Goal: Task Accomplishment & Management: Complete application form

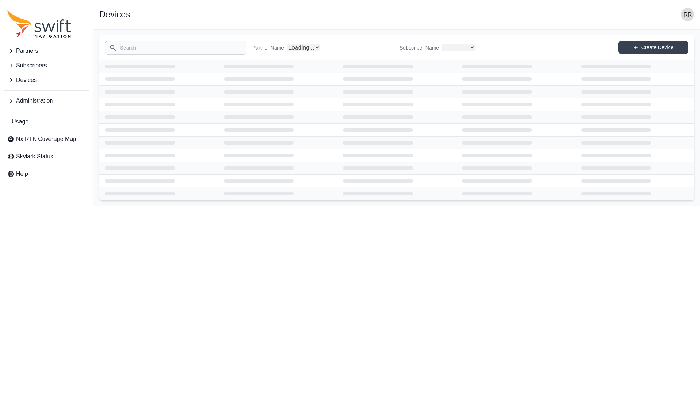
select select
select select "Partner Name"
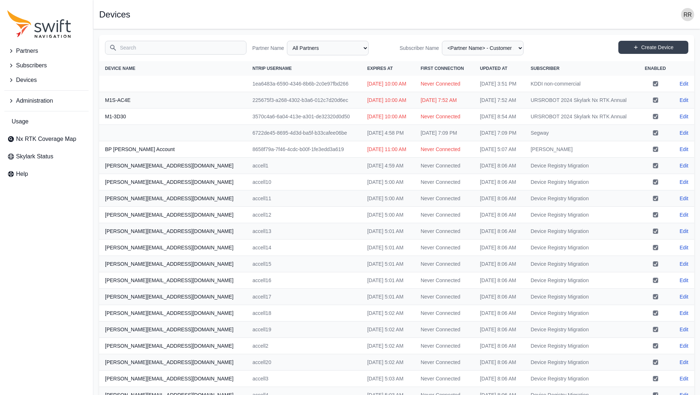
click at [21, 92] on ul "Administration" at bounding box center [46, 99] width 84 height 18
click at [17, 97] on span "Administration" at bounding box center [34, 101] width 37 height 9
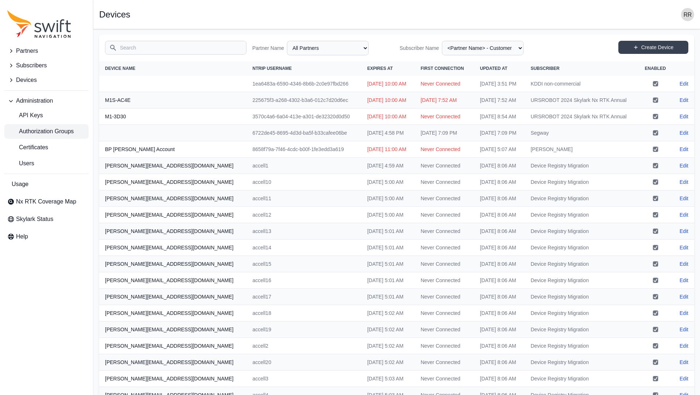
click at [41, 135] on span "Authorization Groups" at bounding box center [40, 131] width 66 height 9
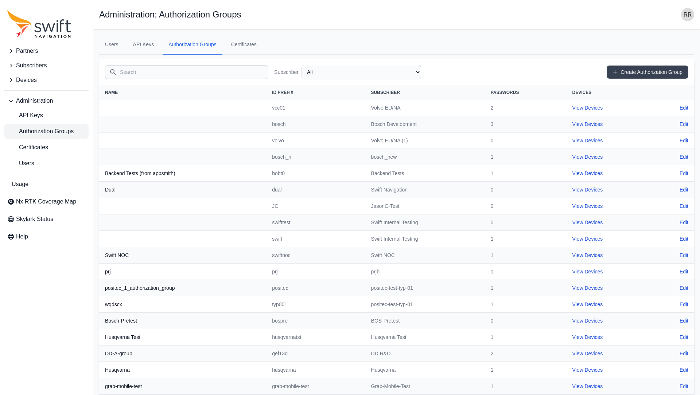
click at [139, 71] on input "Search" at bounding box center [186, 72] width 163 height 14
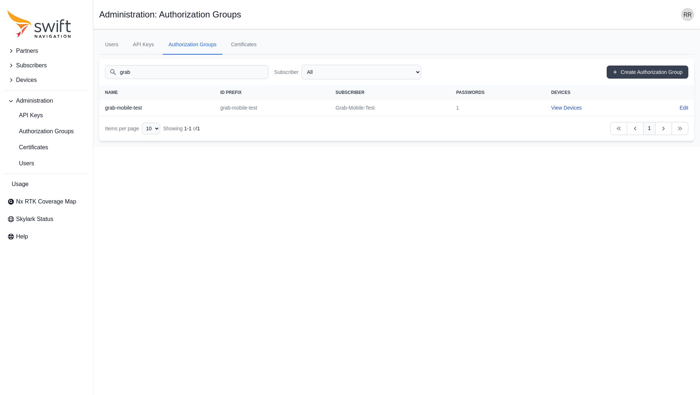
type input "grab"
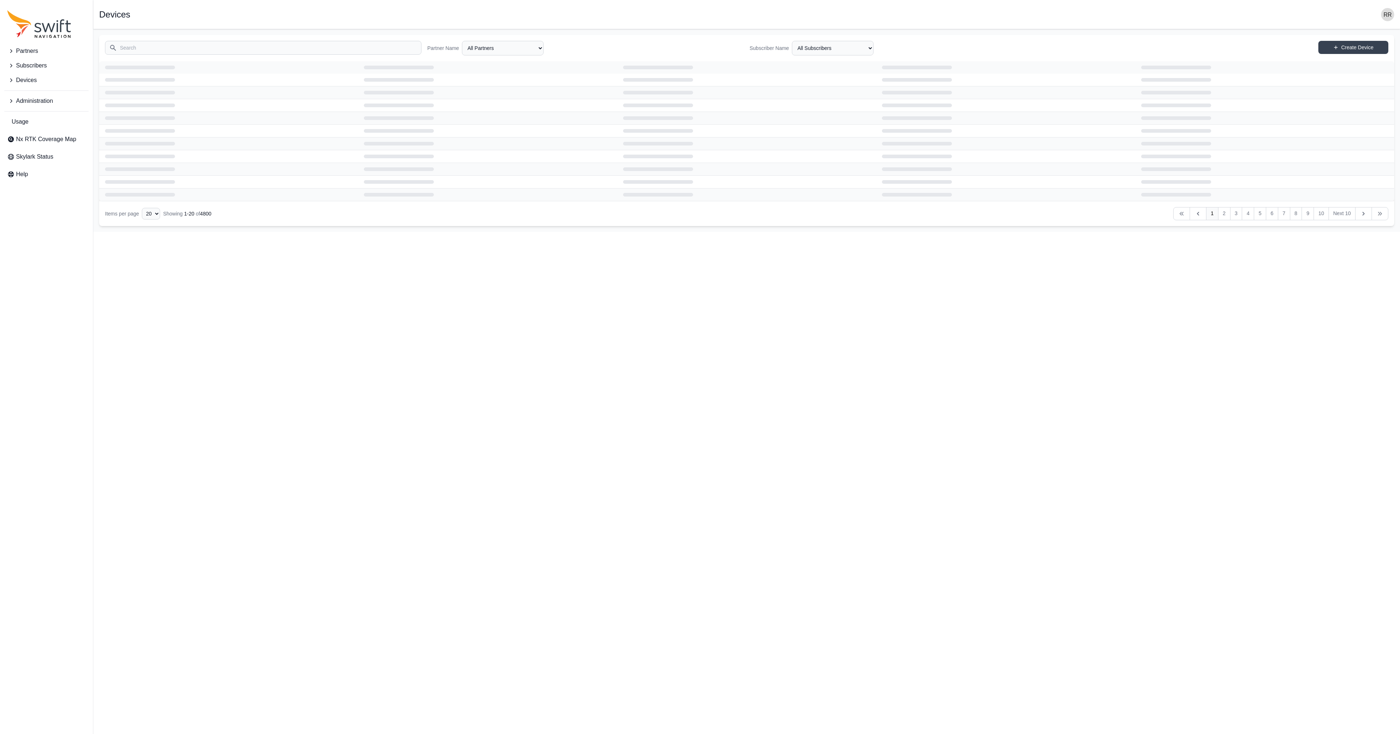
select select "Partner Name"
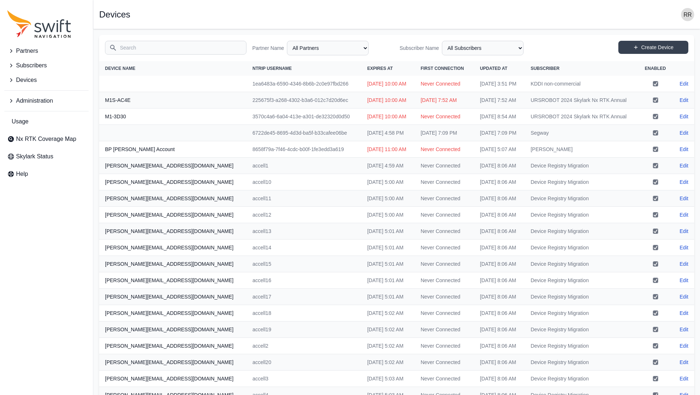
click at [35, 51] on span "Partners" at bounding box center [27, 51] width 22 height 9
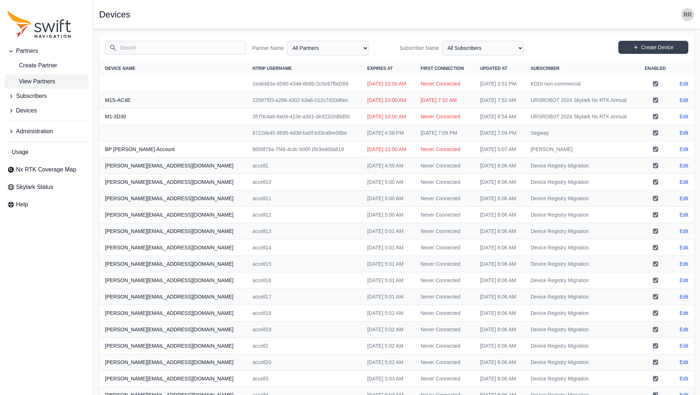
click at [46, 86] on span "View Partners" at bounding box center [31, 81] width 48 height 9
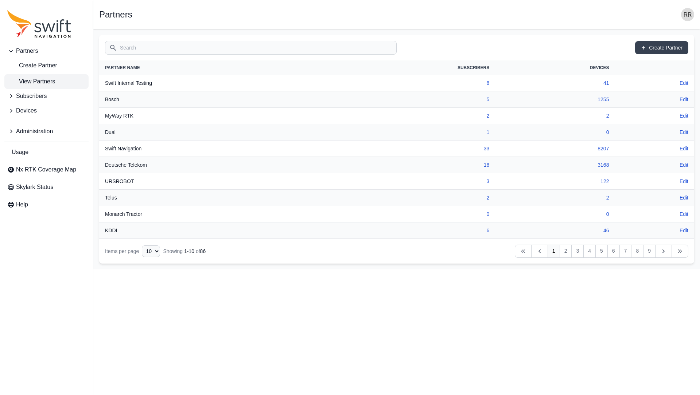
click at [141, 48] on input "Search" at bounding box center [251, 48] width 292 height 14
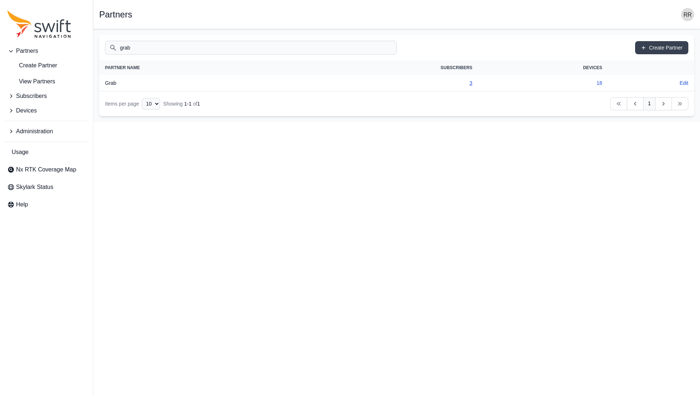
type input "grab"
click at [469, 83] on link "3" at bounding box center [470, 83] width 3 height 6
select select "3f7c8ae7-4574-44cd-b1e2-e924d7be4325"
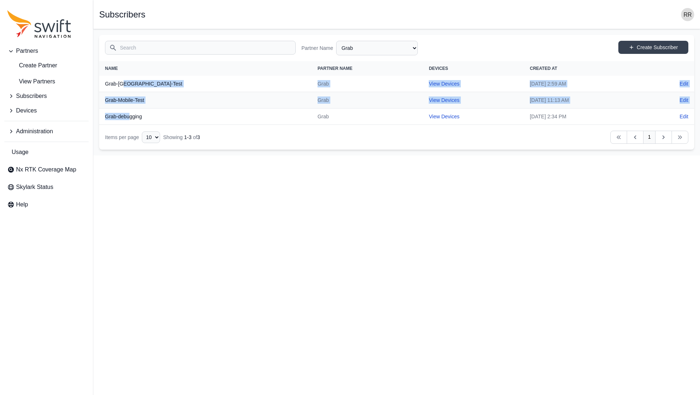
drag, startPoint x: 126, startPoint y: 92, endPoint x: 132, endPoint y: 117, distance: 25.3
click at [132, 117] on tbody "Grab-NYC-Test Grab View Devices Tue, Jul 8, 2025 2:59 AM Edit Grab-Mobile-Test …" at bounding box center [396, 100] width 595 height 49
click at [645, 47] on link "Create Subscriber" at bounding box center [653, 47] width 70 height 13
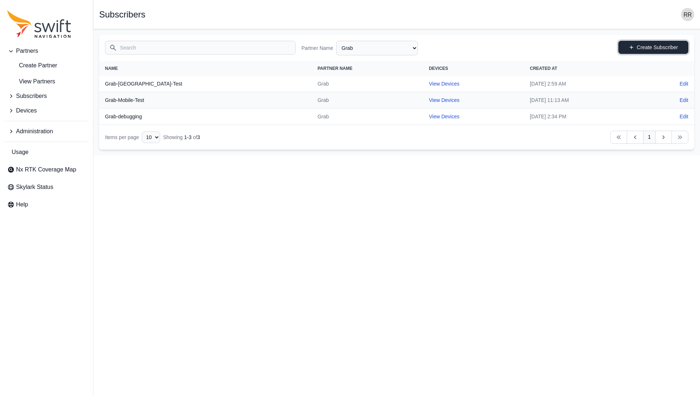
select select "3f7c8ae7-4574-44cd-b1e2-e924d7be4325"
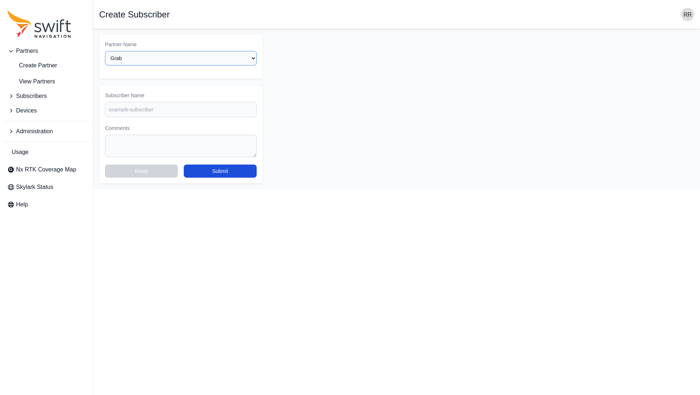
click at [105, 51] on select "Select a Partner AlpsAlpine Asensing Bad Elf Bench Mark Equipment & Supplies In…" at bounding box center [181, 58] width 152 height 15
click at [128, 60] on select "Select a Partner AlpsAlpine Asensing Bad Elf Bench Mark Equipment & Supplies In…" at bounding box center [181, 58] width 152 height 15
click at [131, 104] on input "Subscriber Name" at bounding box center [181, 109] width 152 height 15
click at [112, 112] on input "grab-mobile" at bounding box center [181, 109] width 152 height 15
click at [148, 113] on input "grab-mobile" at bounding box center [181, 109] width 152 height 15
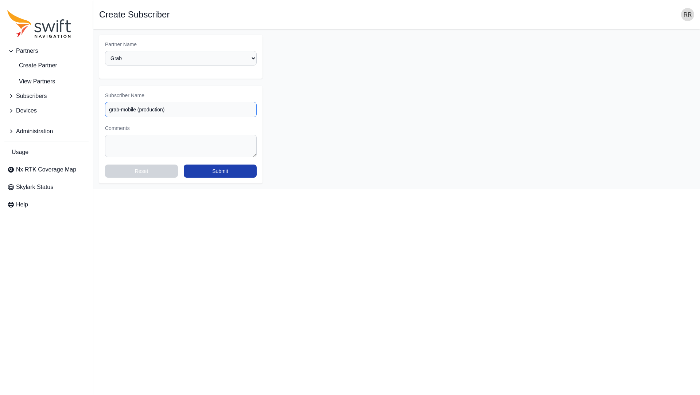
type input "grab-mobile (production)"
click at [222, 174] on button "Submit" at bounding box center [220, 171] width 73 height 13
select select "3f7c8ae7-4574-44cd-b1e2-e924d7be4325"
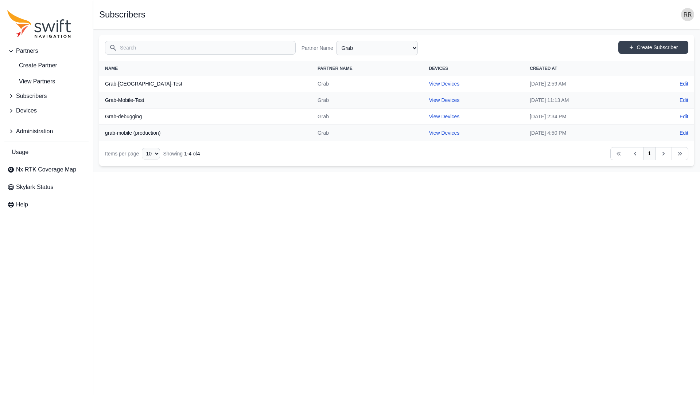
click at [7, 130] on icon "Sidenav" at bounding box center [10, 131] width 7 height 7
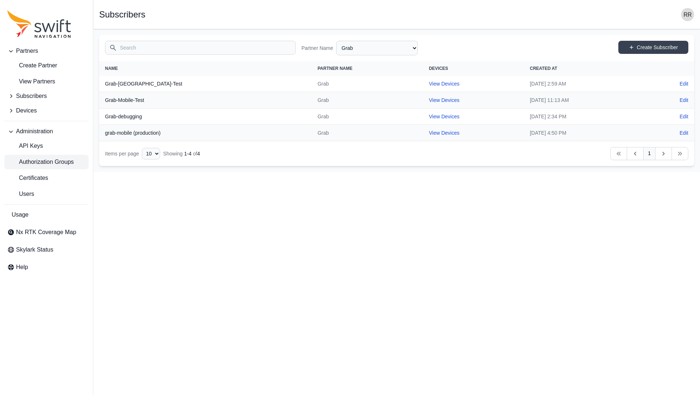
click at [39, 160] on span "Authorization Groups" at bounding box center [40, 162] width 66 height 9
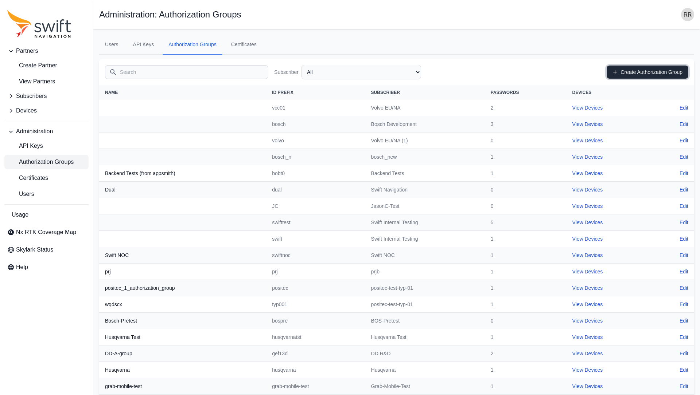
click at [631, 73] on link "Create Authorization Group" at bounding box center [648, 72] width 82 height 13
select select "cff9f67e-510b-4c0e-aff8-939dc142d620"
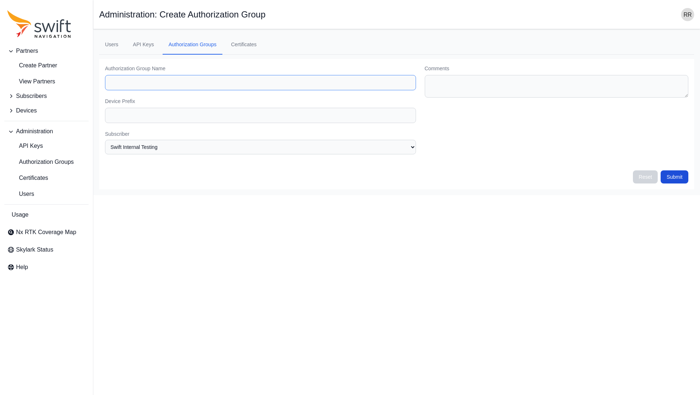
click at [152, 86] on input "Authorization Group Name" at bounding box center [260, 82] width 311 height 15
type input "grab-mobile (production)"
click at [144, 119] on input "Device Prefix" at bounding box center [260, 115] width 311 height 15
type input "g"
type input "grab-mobile"
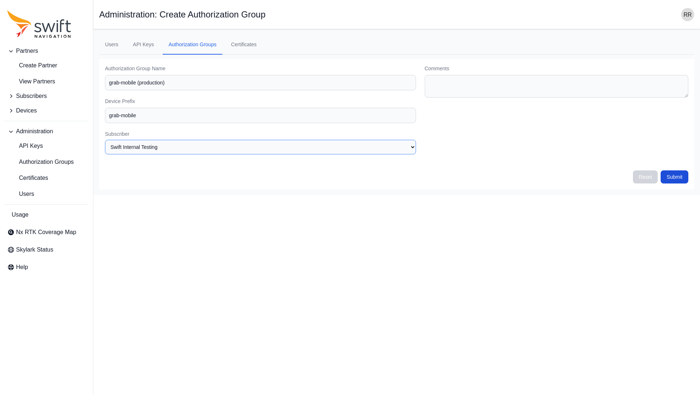
click at [105, 140] on select "None Swift Internal Testing Volvo EU/NA Bosch Development Volvo EU/NA (1) MyWay…" at bounding box center [260, 147] width 311 height 15
select select "fe55257b-e26b-4112-869a-e544fc77323b"
drag, startPoint x: 175, startPoint y: 80, endPoint x: 103, endPoint y: 80, distance: 71.8
click at [105, 80] on input "grab-mobile (production)" at bounding box center [260, 82] width 311 height 15
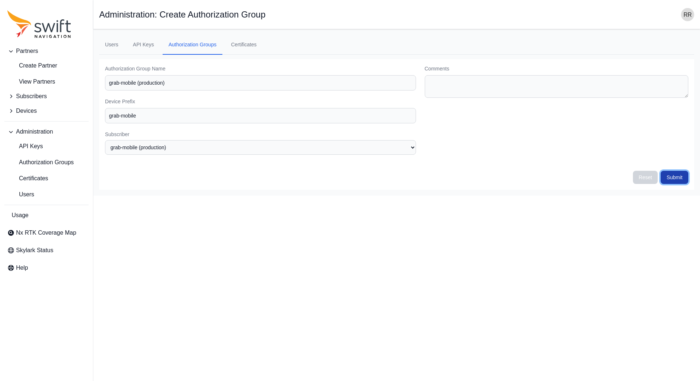
click at [670, 177] on button "Submit" at bounding box center [674, 177] width 28 height 13
select select "fe55257b-e26b-4112-869a-e544fc77323b"
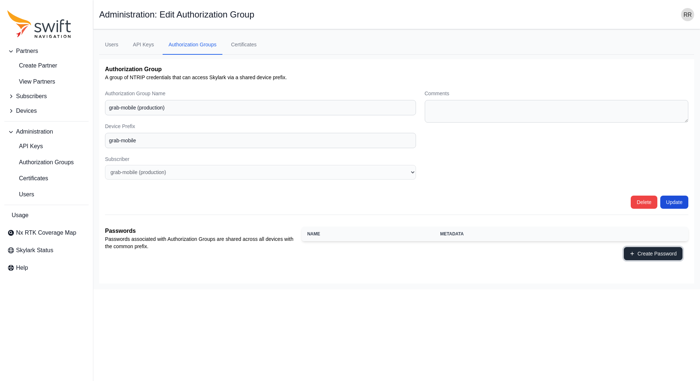
click at [635, 259] on button "Create Password" at bounding box center [653, 253] width 59 height 13
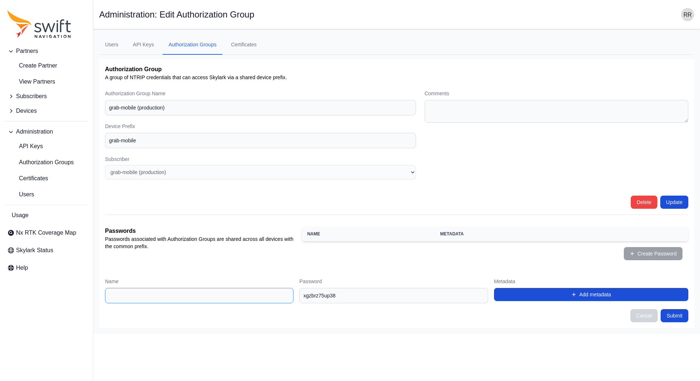
click at [254, 296] on input "Name" at bounding box center [199, 295] width 188 height 15
drag, startPoint x: 352, startPoint y: 293, endPoint x: 287, endPoint y: 298, distance: 65.0
click at [299, 298] on input "xgzbrz75up38" at bounding box center [393, 295] width 188 height 15
click at [140, 300] on input "Name" at bounding box center [199, 295] width 188 height 15
type input "password"
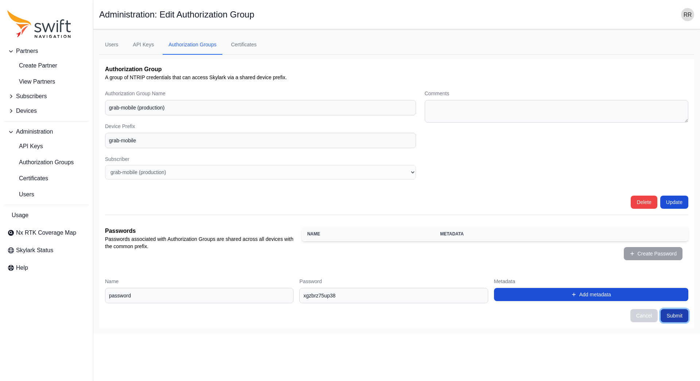
click at [675, 313] on button "Submit" at bounding box center [674, 315] width 28 height 13
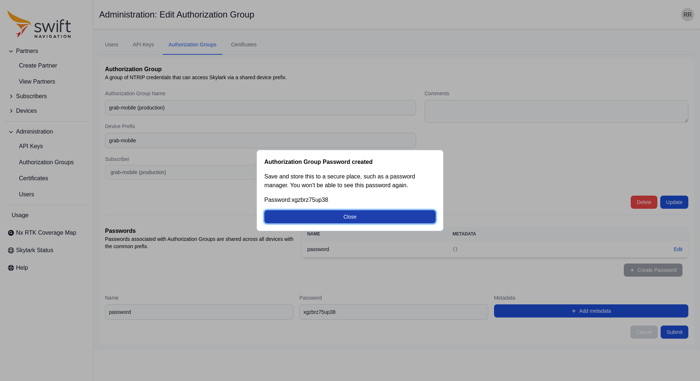
click at [376, 214] on button "Close" at bounding box center [349, 216] width 171 height 13
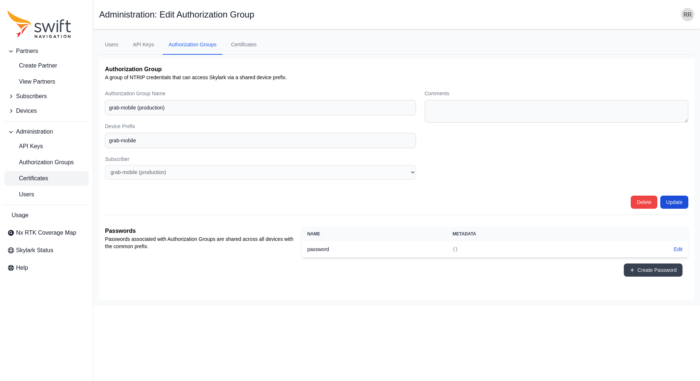
click at [32, 175] on span "Certificates" at bounding box center [27, 178] width 41 height 9
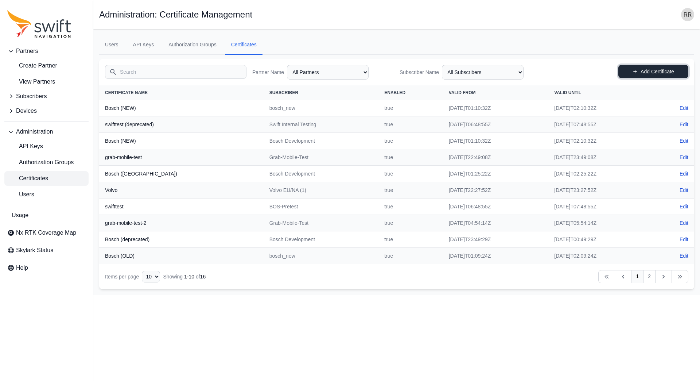
click at [642, 73] on link "Add Certificate" at bounding box center [653, 71] width 70 height 13
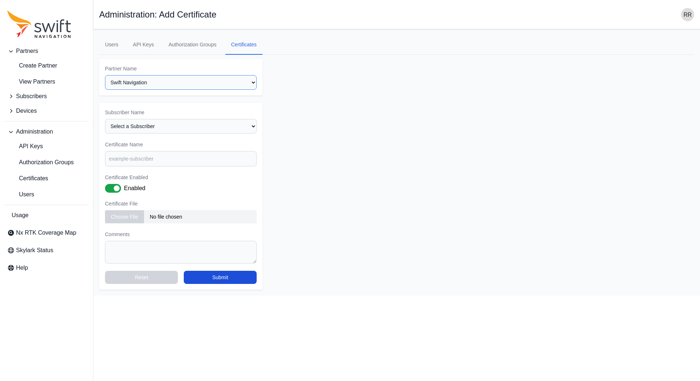
click at [105, 75] on select "Select a Partner AlpsAlpine Asensing Bad Elf Bench Mark Equipment & Supplies In…" at bounding box center [181, 82] width 152 height 15
click option "Grab" at bounding box center [0, 0] width 0 height 0
select select "3f7c8ae7-4574-44cd-b1e2-e924d7be4325"
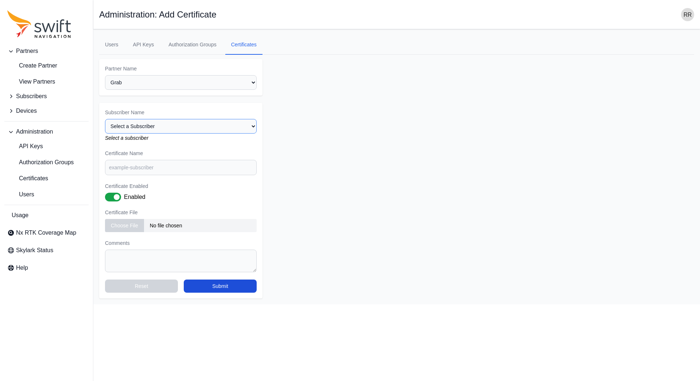
click at [105, 119] on select "Select a Subscriber Grab-debugging grab-mobile (production) Grab-Mobile-Test Gr…" at bounding box center [181, 126] width 152 height 15
select select "fe55257b-e26b-4112-869a-e544fc77323b"
click option "grab-mobile (production)" at bounding box center [0, 0] width 0 height 0
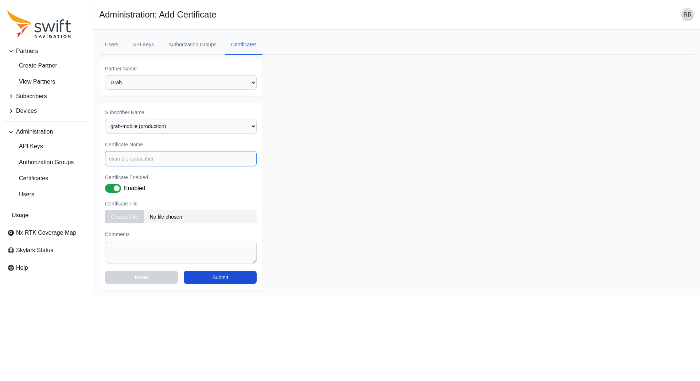
click at [145, 158] on input "Certificate Name" at bounding box center [181, 158] width 152 height 15
type input "grab-mobile"
click at [126, 221] on input "file" at bounding box center [181, 216] width 152 height 13
type input "C:\fakepath\client.crt"
click at [134, 245] on textarea "Comments" at bounding box center [181, 252] width 152 height 23
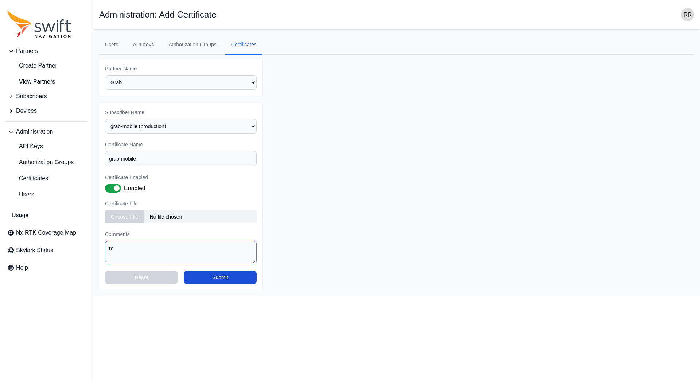
type textarea "r"
paste textarea "https://swift-nav.atlassian.net/browse/CLDAPPS-2710"
drag, startPoint x: 111, startPoint y: 257, endPoint x: 137, endPoint y: 247, distance: 28.0
click at [137, 247] on textarea "Reference: https://swift-nav.atlassian.net/browse/CLDAPPS-2710" at bounding box center [181, 252] width 152 height 23
click at [124, 248] on textarea "Reference: CLDAPPS-2710" at bounding box center [181, 252] width 152 height 23
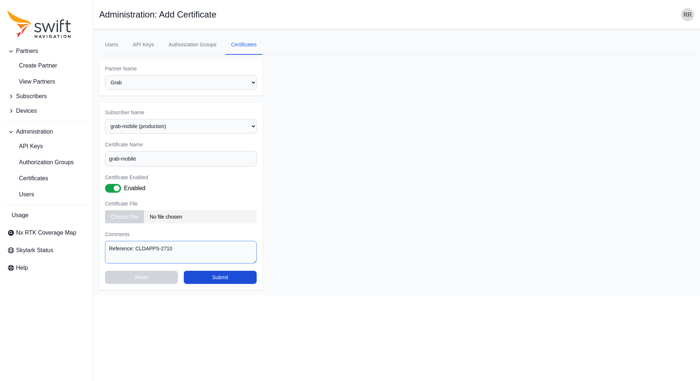
click at [124, 248] on textarea "Reference: CLDAPPS-2710" at bounding box center [181, 252] width 152 height 23
type textarea "Reference: CLDAPPS-2710"
click at [200, 278] on button "Submit" at bounding box center [220, 276] width 73 height 13
select select "3f7c8ae7-4574-44cd-b1e2-e924d7be4325"
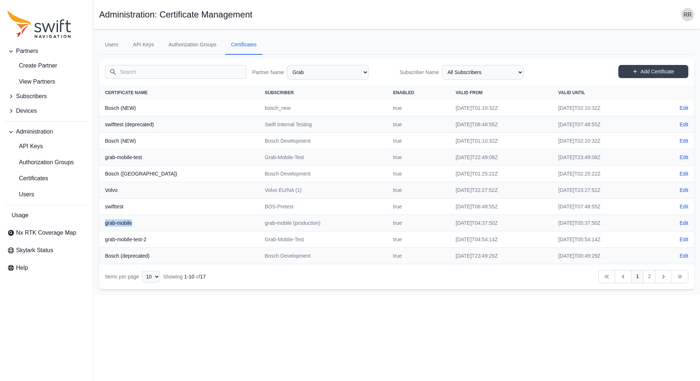
drag, startPoint x: 145, startPoint y: 225, endPoint x: 100, endPoint y: 224, distance: 45.6
click at [100, 224] on th "grab-mobile" at bounding box center [179, 223] width 160 height 16
copy th "grab-mobile"
drag, startPoint x: 530, startPoint y: 159, endPoint x: 592, endPoint y: 163, distance: 62.1
click at [592, 163] on tr "grab-mobile-test Grab-Mobile-Test true 2025-08-03T22:49:08Z 2025-10-03T23:49:08…" at bounding box center [396, 157] width 595 height 16
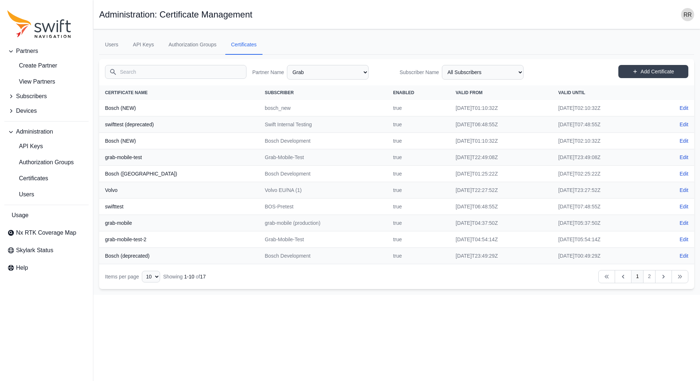
click at [259, 186] on td "Volvo EU/NA (1)" at bounding box center [323, 190] width 128 height 16
drag, startPoint x: 534, startPoint y: 225, endPoint x: 598, endPoint y: 222, distance: 64.2
click at [598, 222] on tr "grab-mobile grab-mobile (production) true 2025-10-07T04:37:50Z 2030-10-07T05:37…" at bounding box center [396, 223] width 595 height 16
click at [557, 156] on td "2025-10-03T23:49:08Z" at bounding box center [603, 157] width 103 height 16
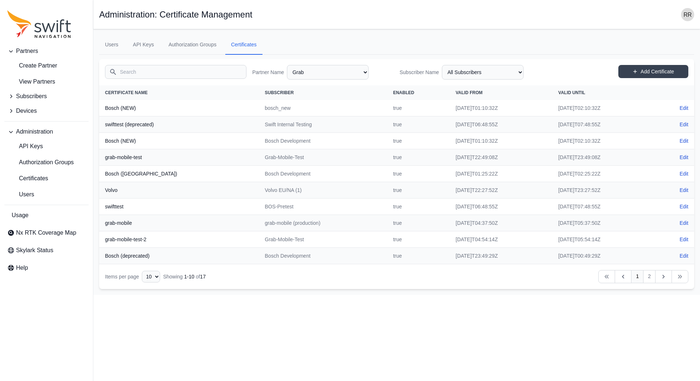
click at [556, 258] on td "2026-03-14T00:49:29Z" at bounding box center [603, 256] width 103 height 16
click at [647, 276] on link "2" at bounding box center [649, 276] width 12 height 13
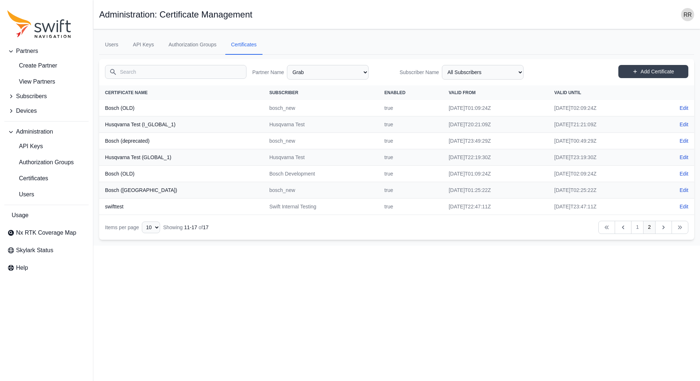
click at [567, 125] on td "2025-10-09T21:21:09Z" at bounding box center [601, 124] width 106 height 16
click at [176, 123] on th "Husqvarna Test (I_GLOBAL_1)" at bounding box center [181, 124] width 164 height 16
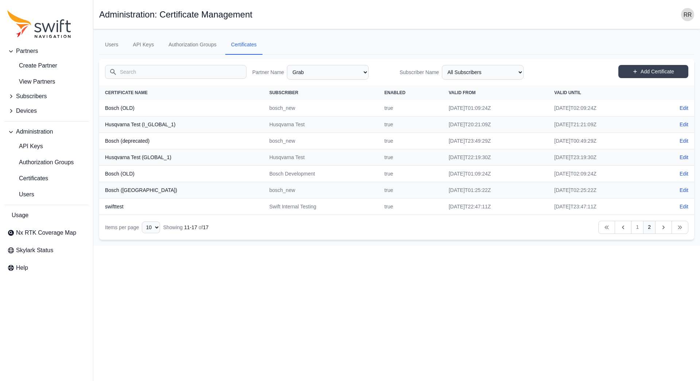
click at [573, 126] on td "2025-10-09T21:21:09Z" at bounding box center [601, 124] width 106 height 16
click at [536, 199] on td "2025-07-23T22:47:11Z" at bounding box center [496, 206] width 106 height 16
click at [640, 231] on link "1" at bounding box center [637, 227] width 12 height 13
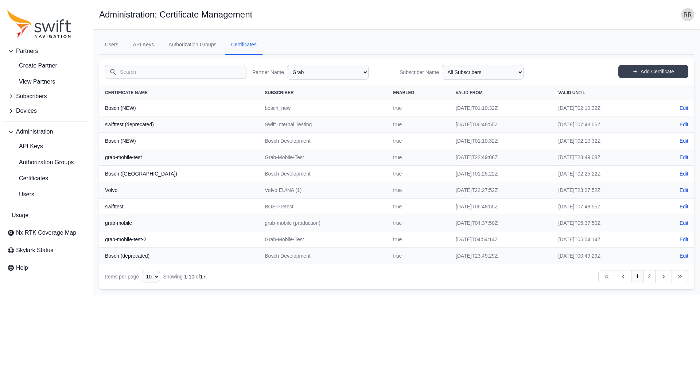
click at [321, 35] on ul "Users API Keys Authorization Groups Certificates" at bounding box center [396, 45] width 595 height 20
